Goal: Entertainment & Leisure: Browse casually

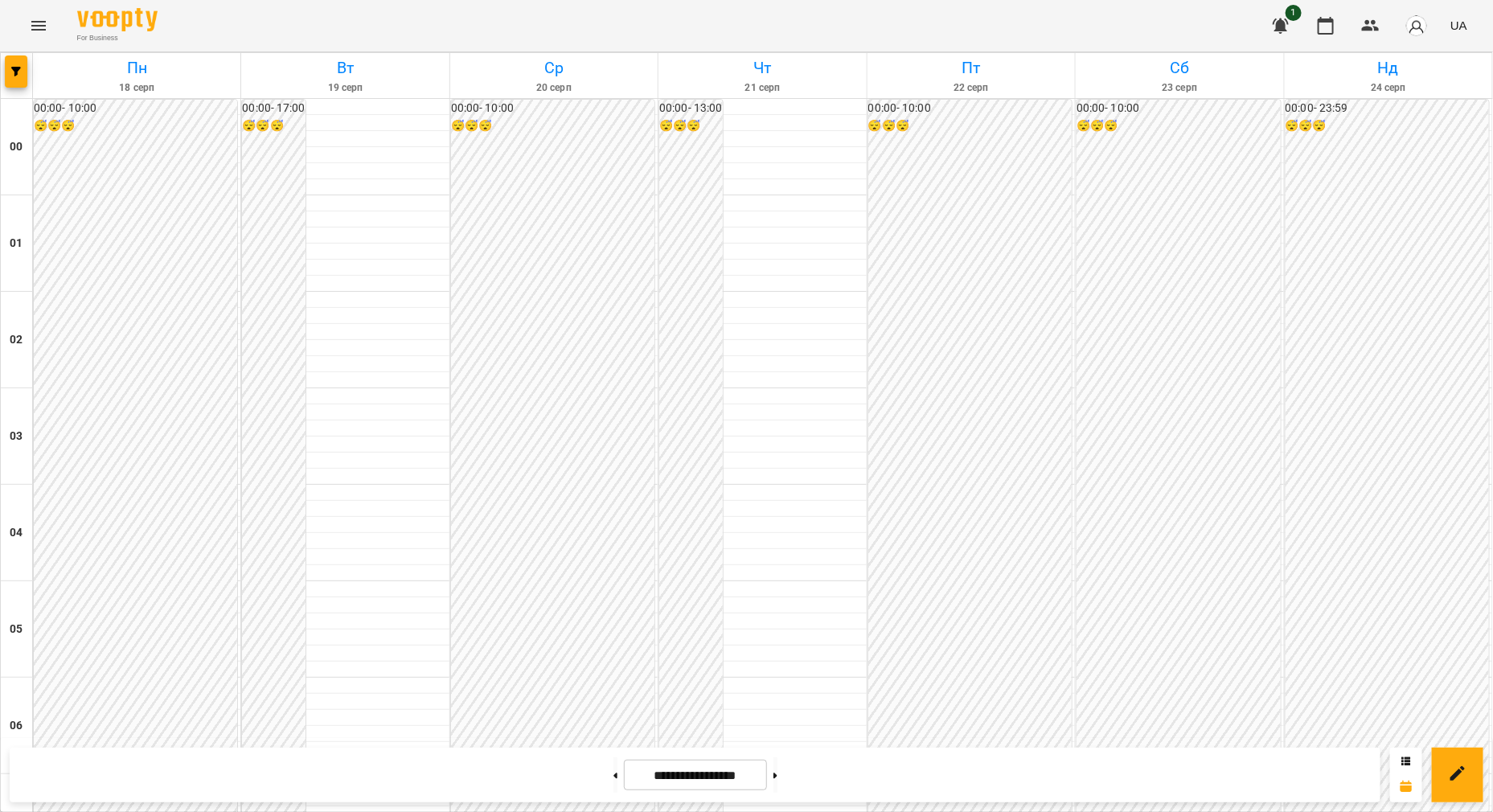
scroll to position [1606, 0]
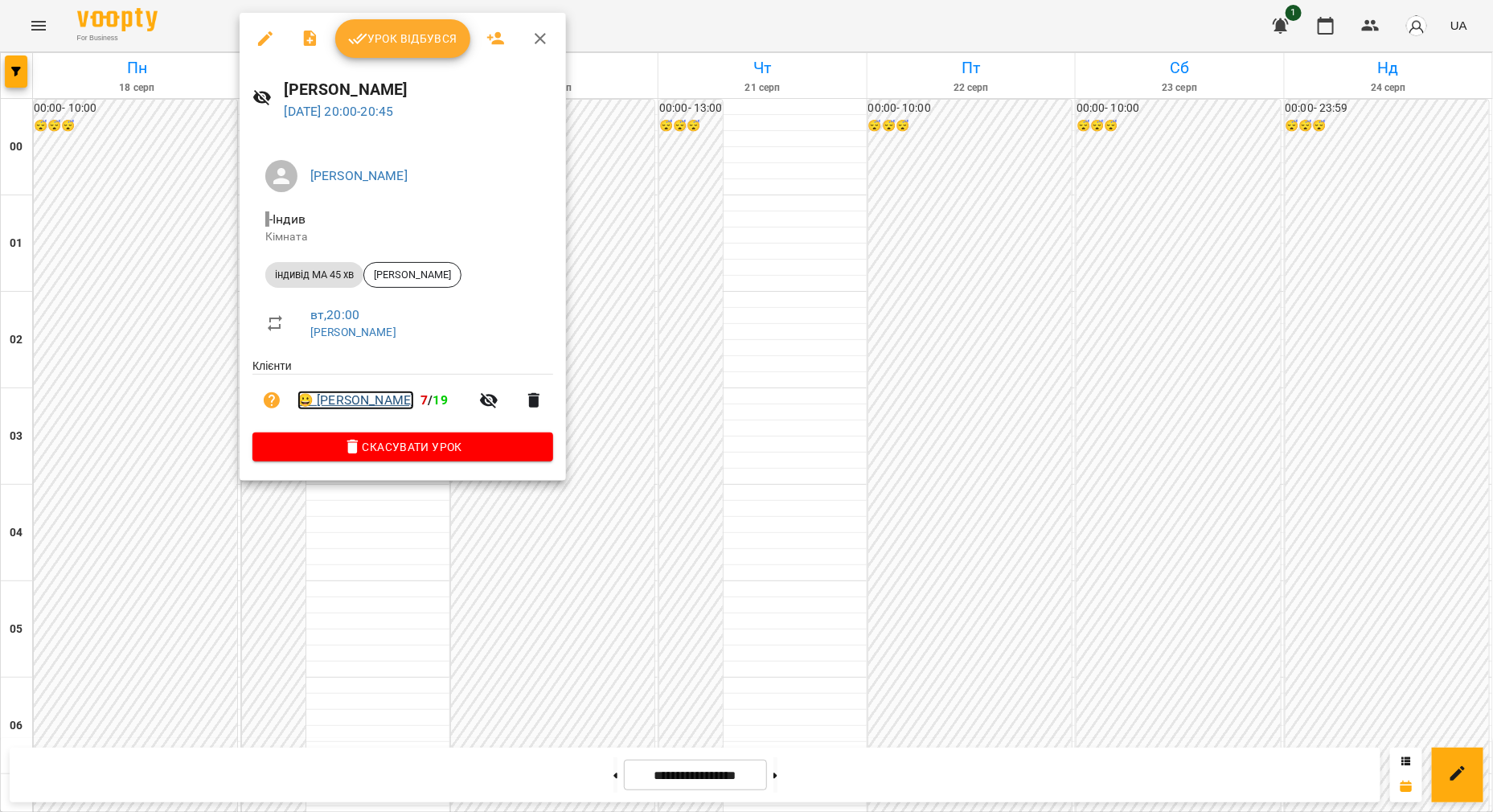
click at [373, 394] on link "😀 [PERSON_NAME]" at bounding box center [355, 400] width 116 height 20
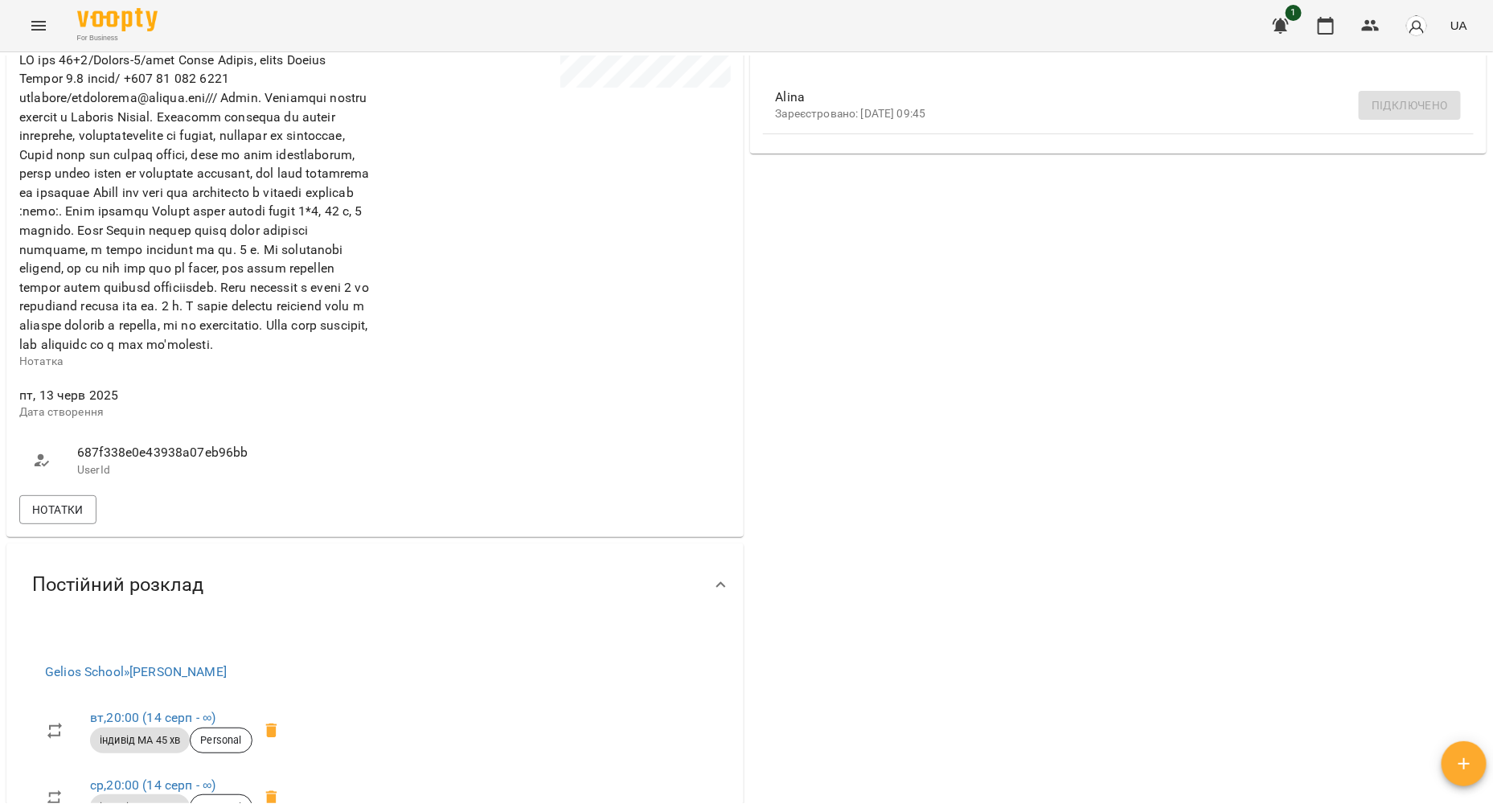
scroll to position [502, 0]
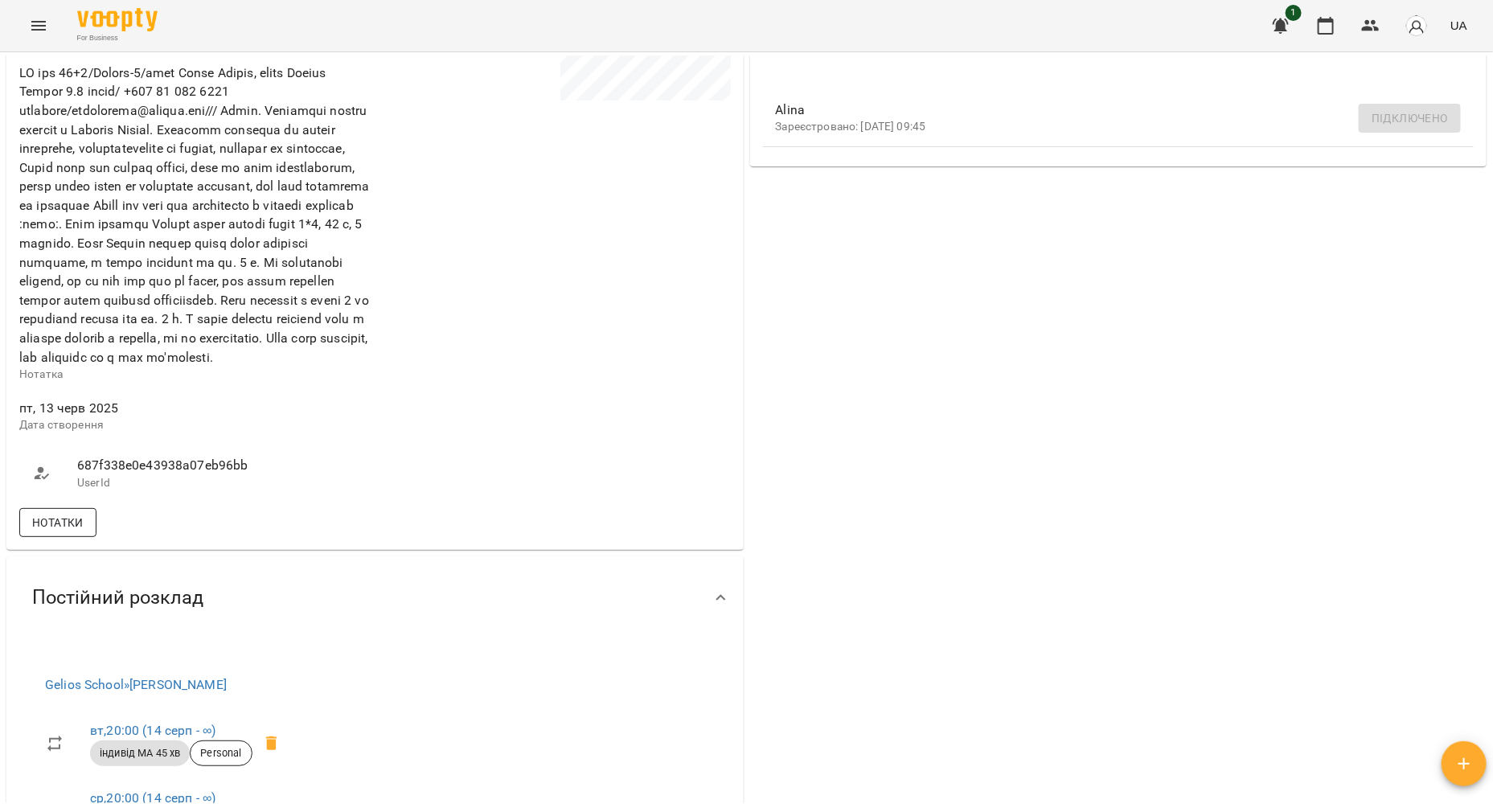
click at [85, 537] on button "Нотатки" at bounding box center [58, 523] width 77 height 29
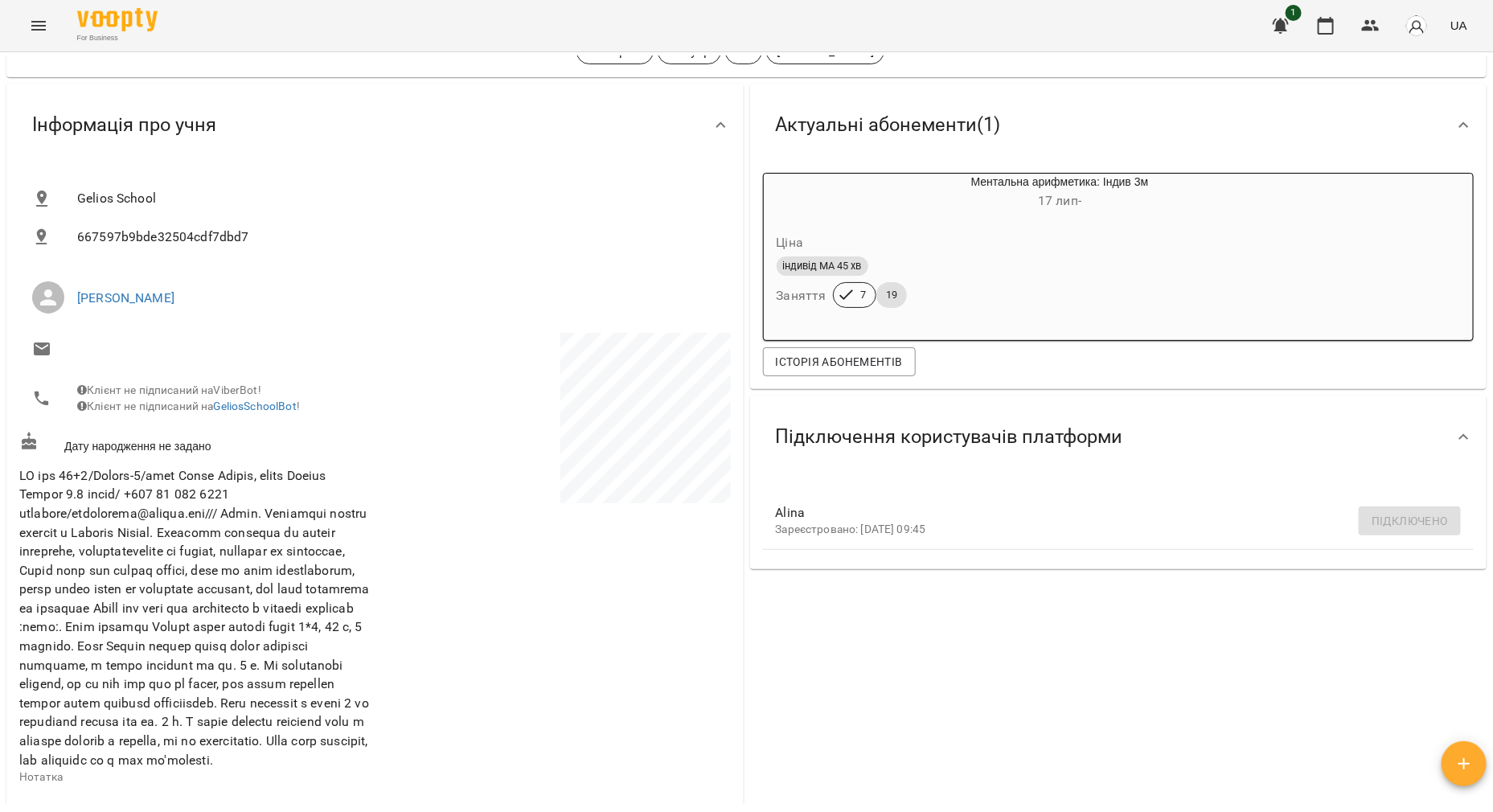
scroll to position [0, 0]
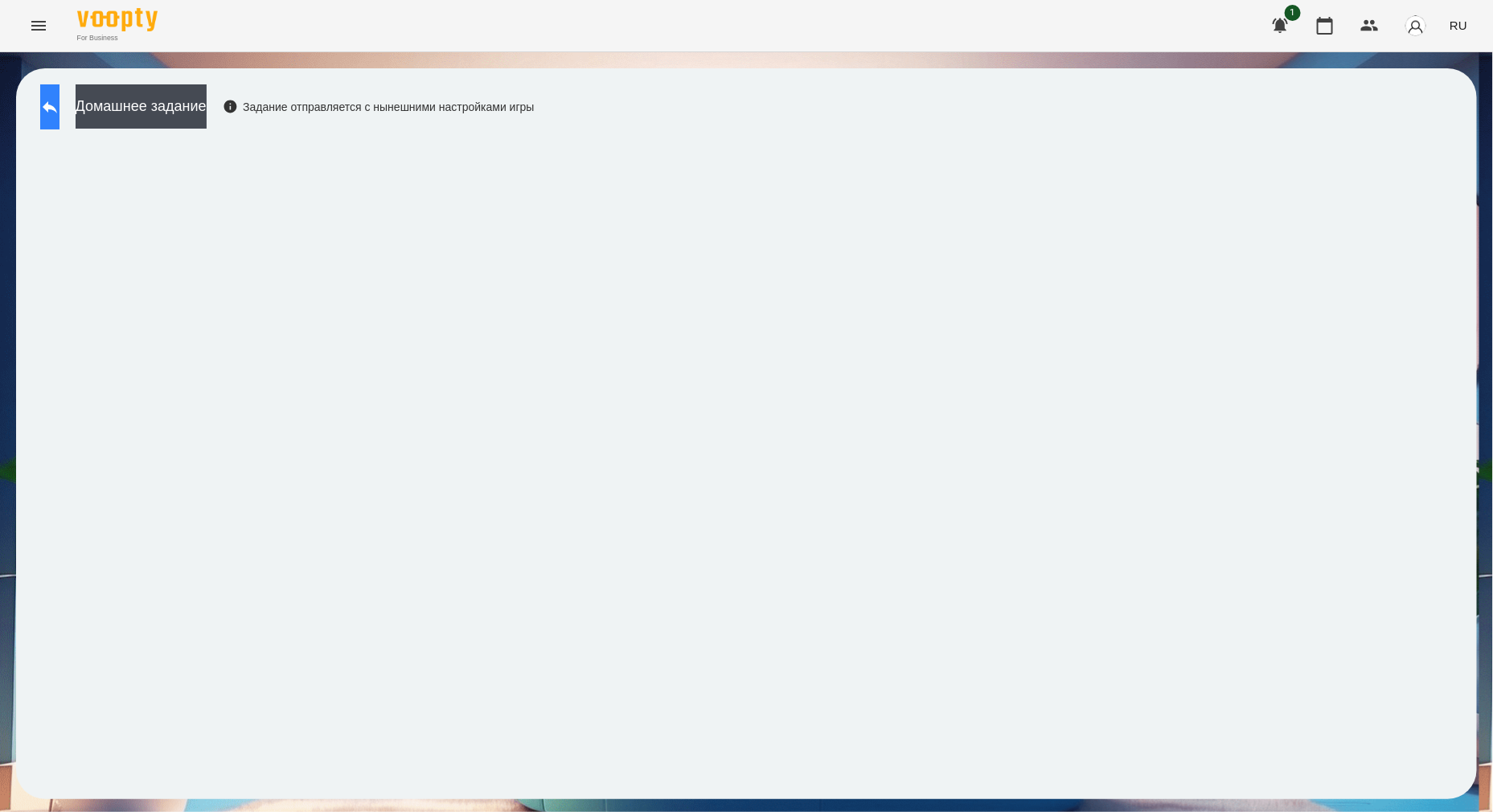
click at [60, 97] on icon at bounding box center [50, 107] width 20 height 20
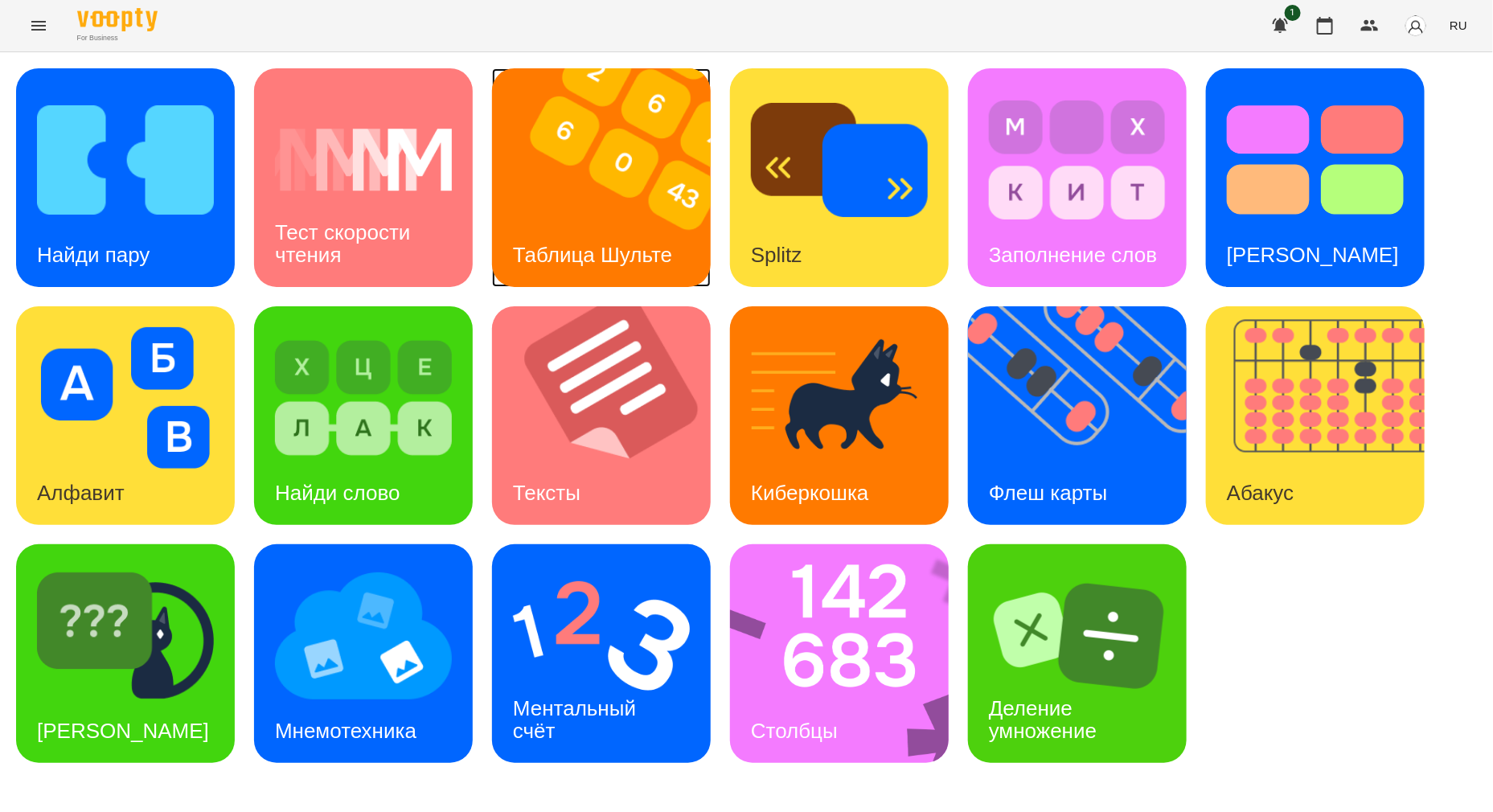
click at [637, 220] on img at bounding box center [612, 178] width 239 height 219
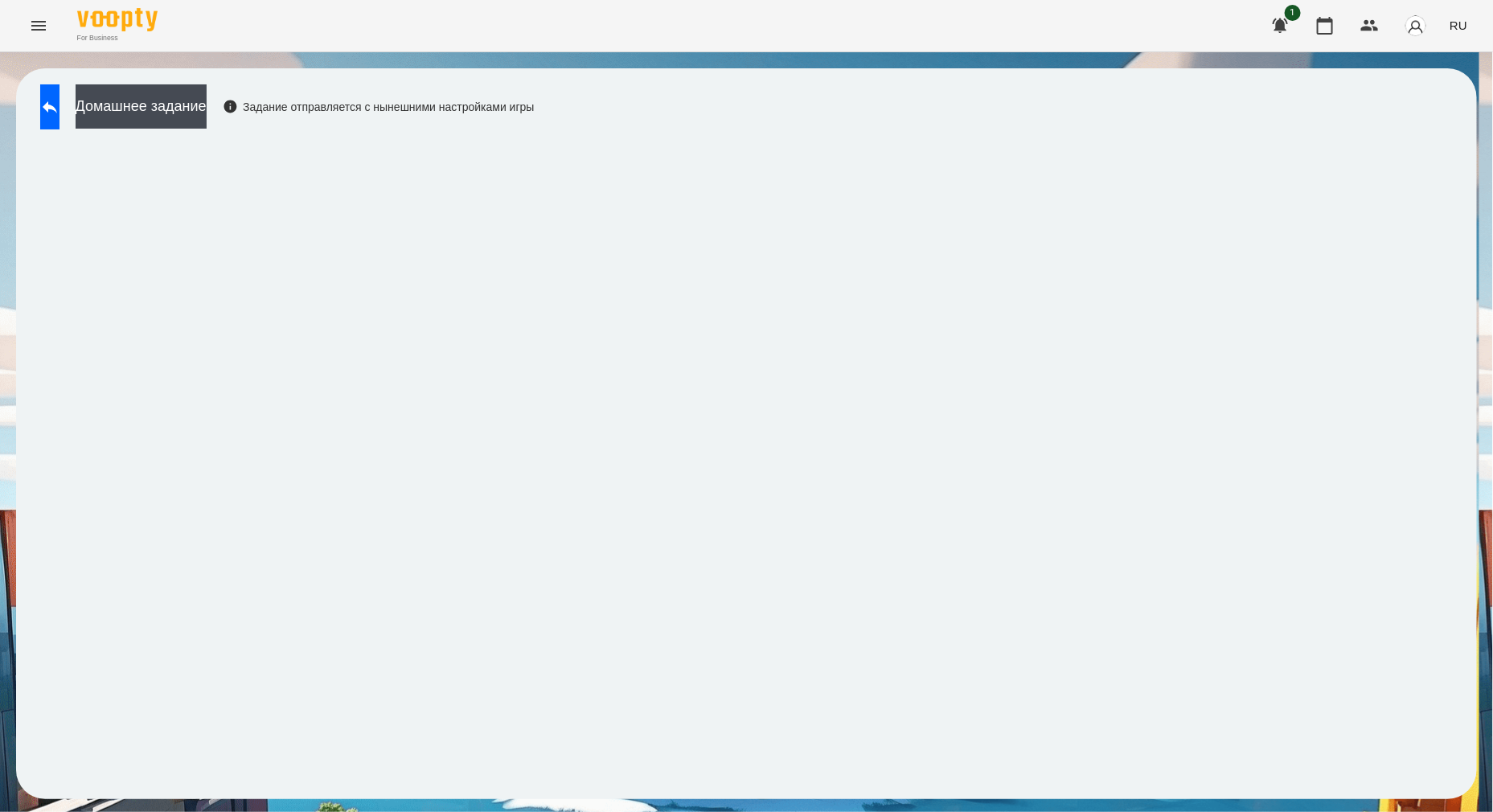
click at [1467, 26] on span "RU" at bounding box center [1458, 26] width 18 height 17
click at [1422, 93] on div "Українська" at bounding box center [1429, 91] width 82 height 29
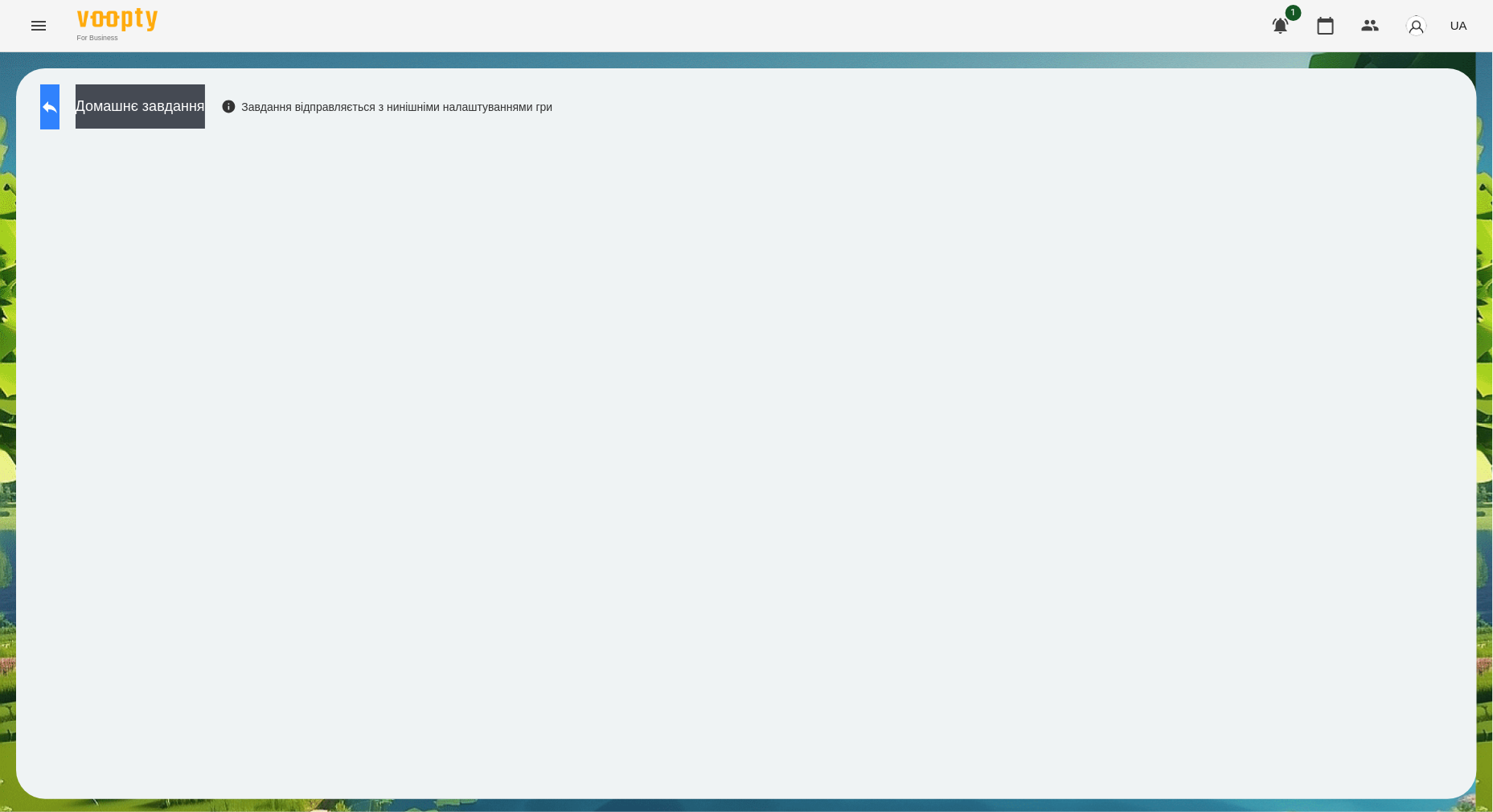
click at [91, 112] on div "Домашнє завдання Завдання відправляється з нинішніми налаштуваннями гри" at bounding box center [292, 111] width 520 height 53
click at [60, 109] on icon at bounding box center [50, 107] width 20 height 20
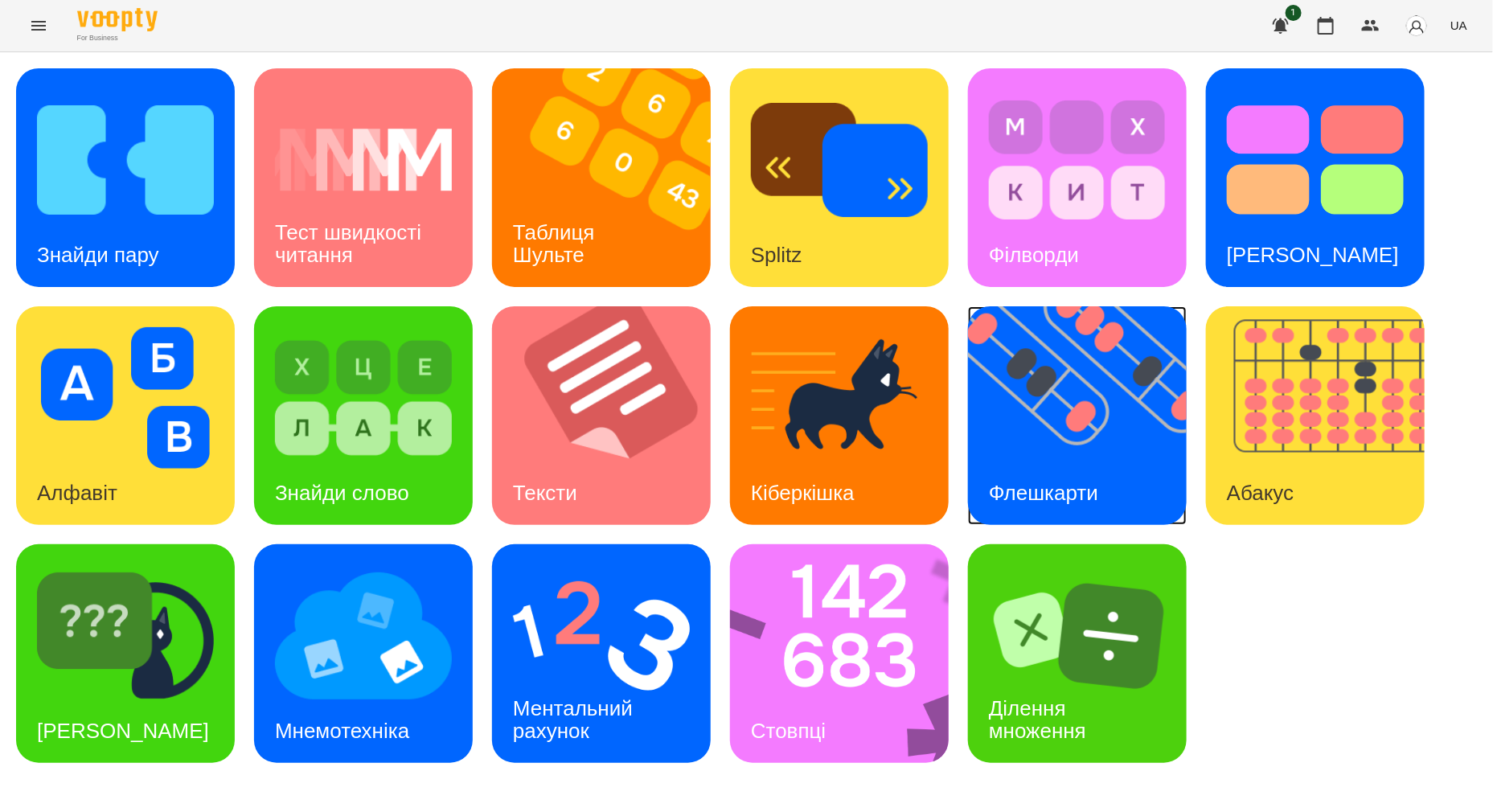
click at [1060, 421] on img at bounding box center [1087, 416] width 239 height 219
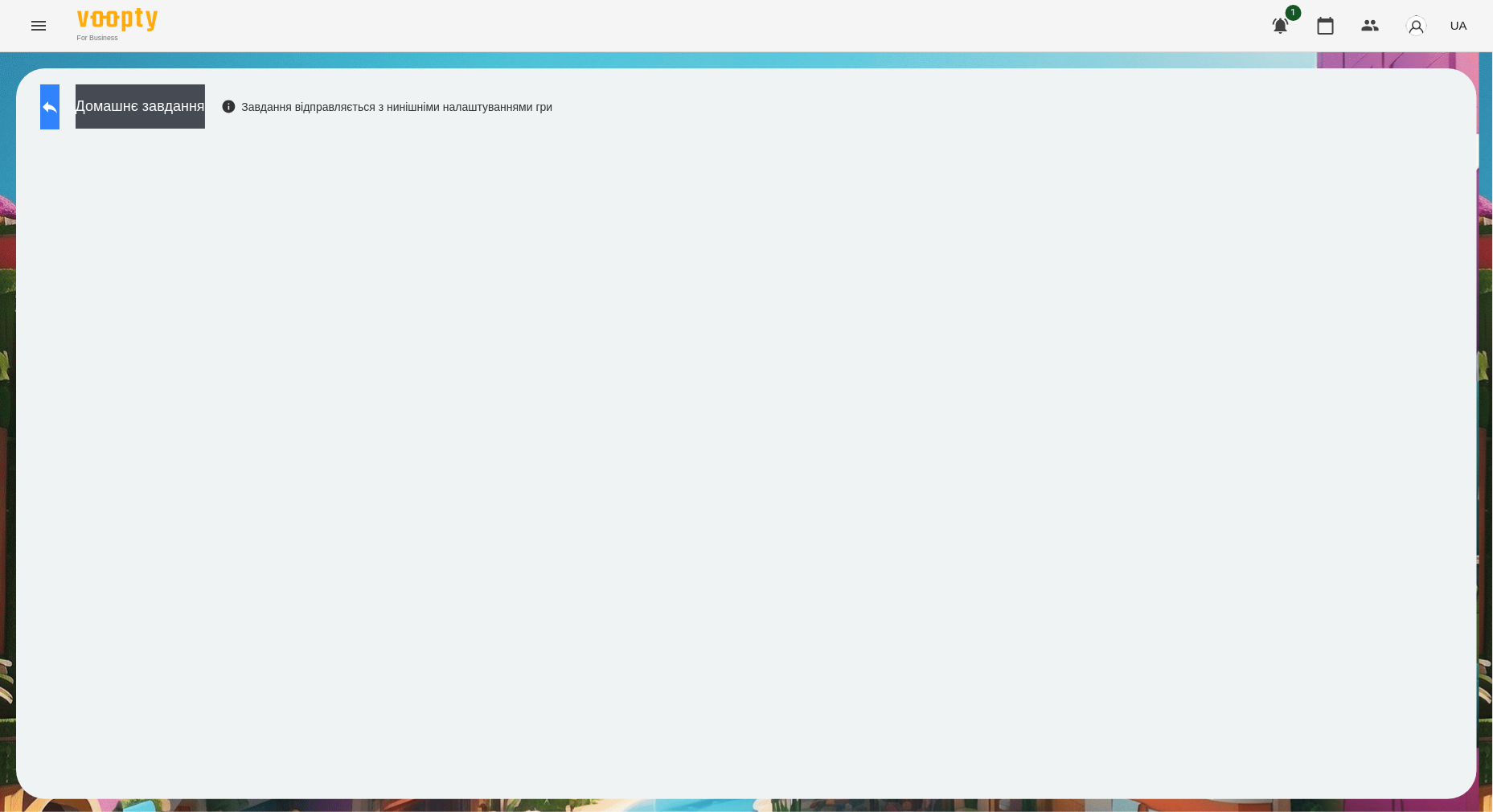
click at [58, 124] on button at bounding box center [50, 107] width 20 height 45
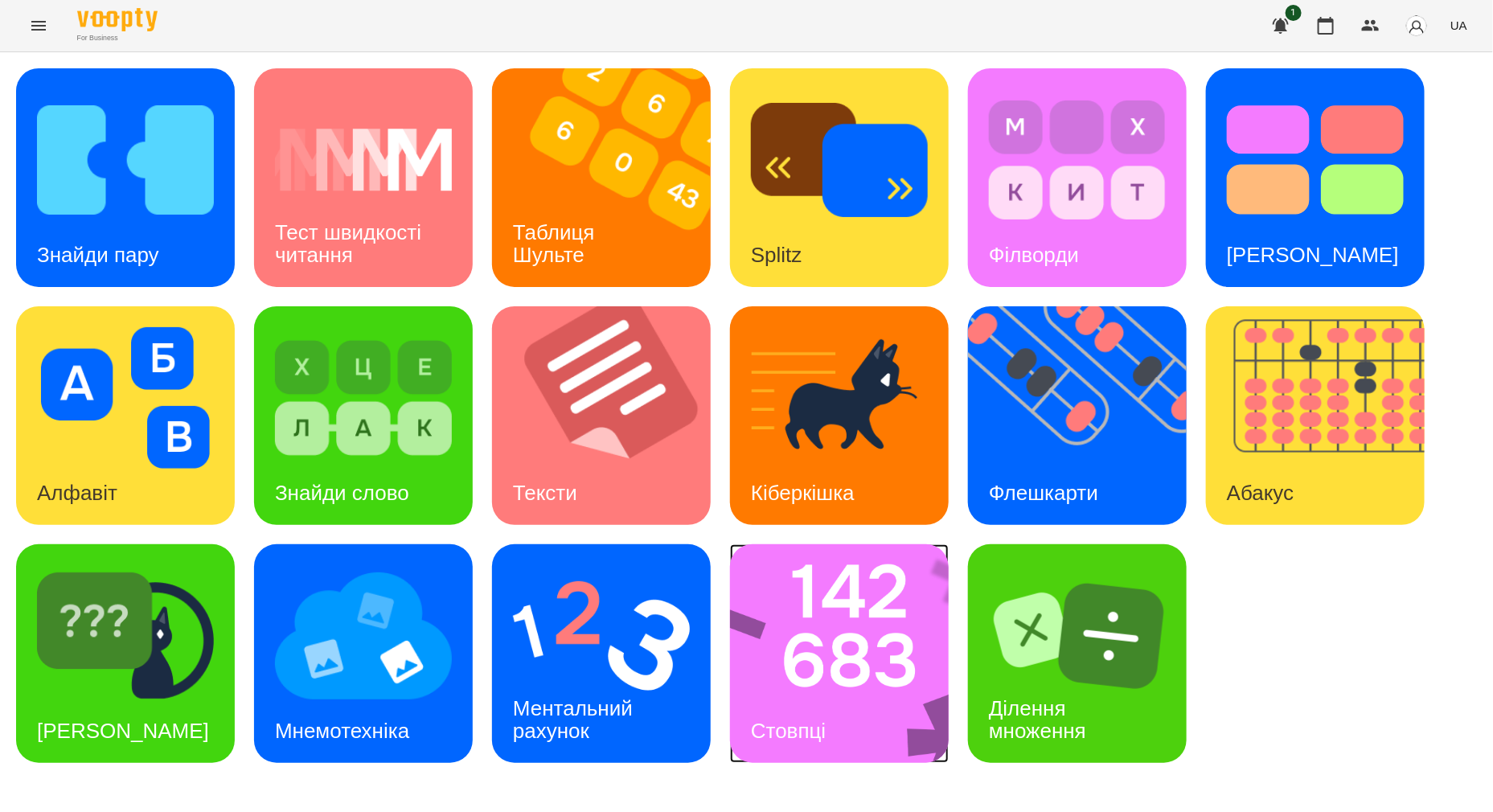
click at [761, 626] on img at bounding box center [850, 653] width 239 height 219
